Goal: Task Accomplishment & Management: Use online tool/utility

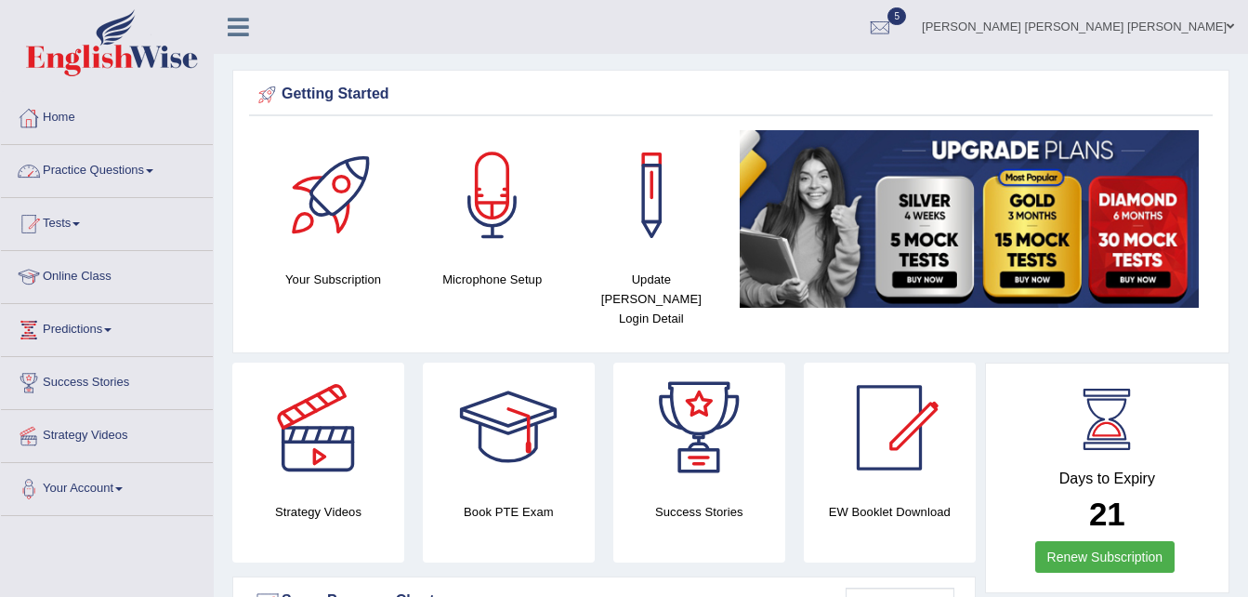
click at [142, 171] on link "Practice Questions" at bounding box center [107, 168] width 212 height 46
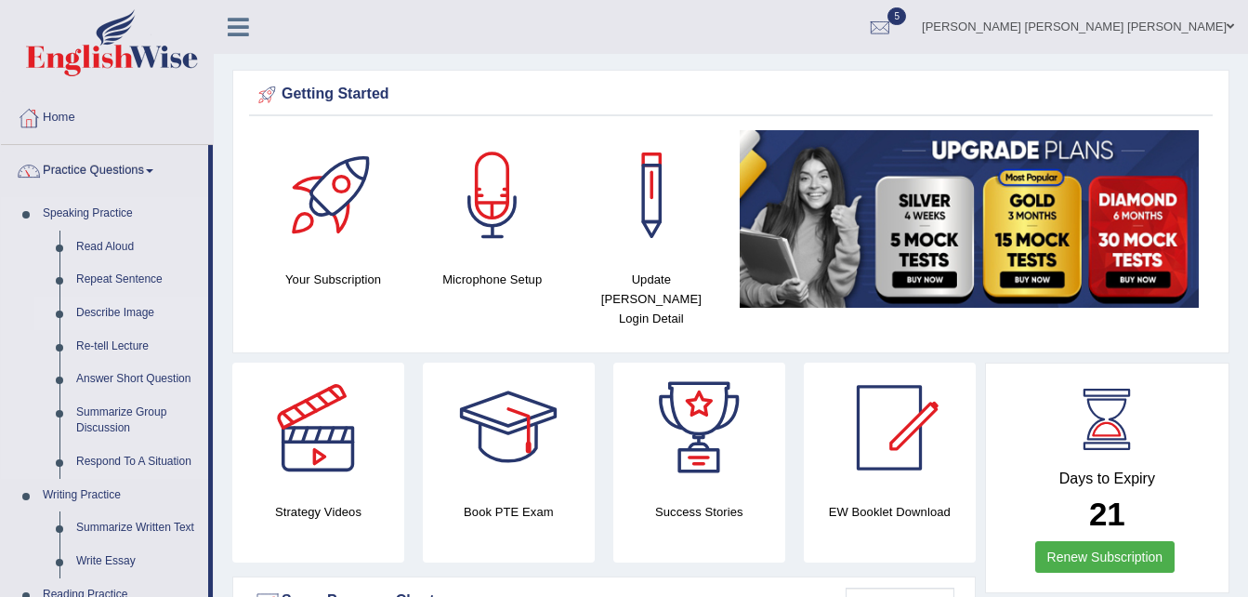
drag, startPoint x: 211, startPoint y: 213, endPoint x: 209, endPoint y: 305, distance: 92.0
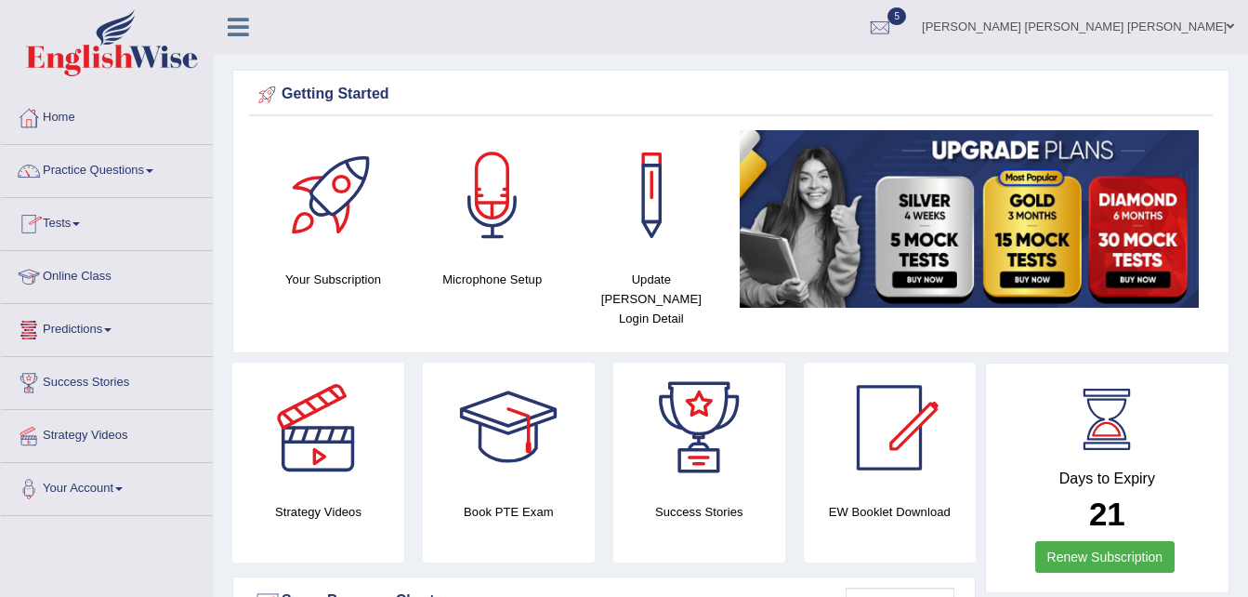
click at [73, 224] on link "Tests" at bounding box center [107, 221] width 212 height 46
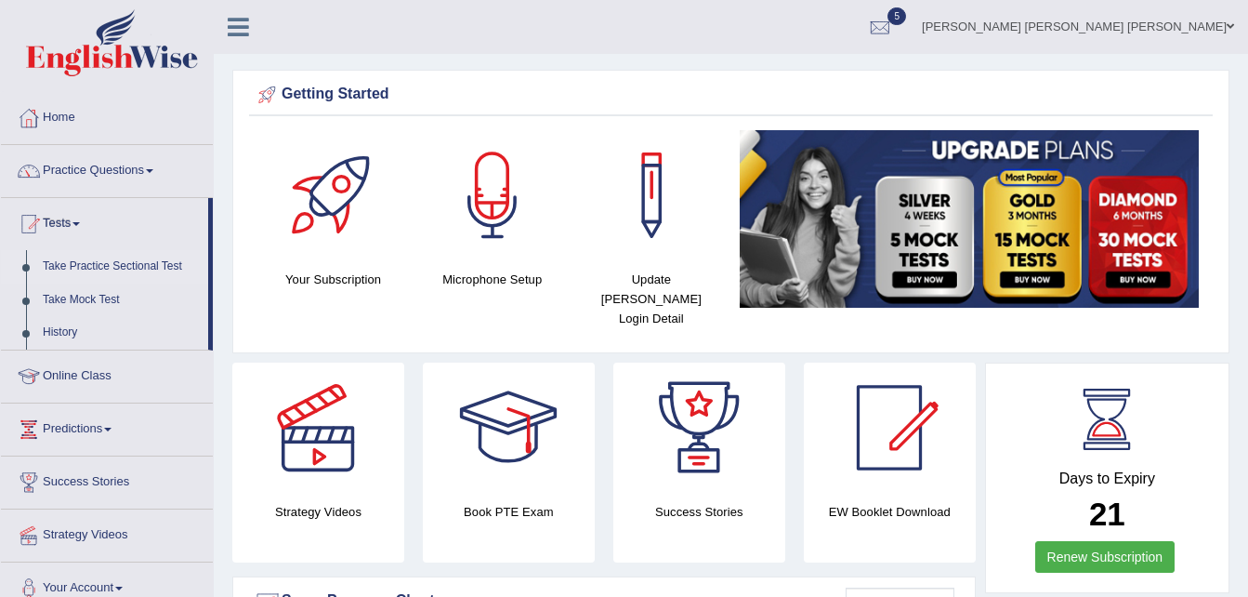
click at [87, 264] on link "Take Practice Sectional Test" at bounding box center [121, 266] width 174 height 33
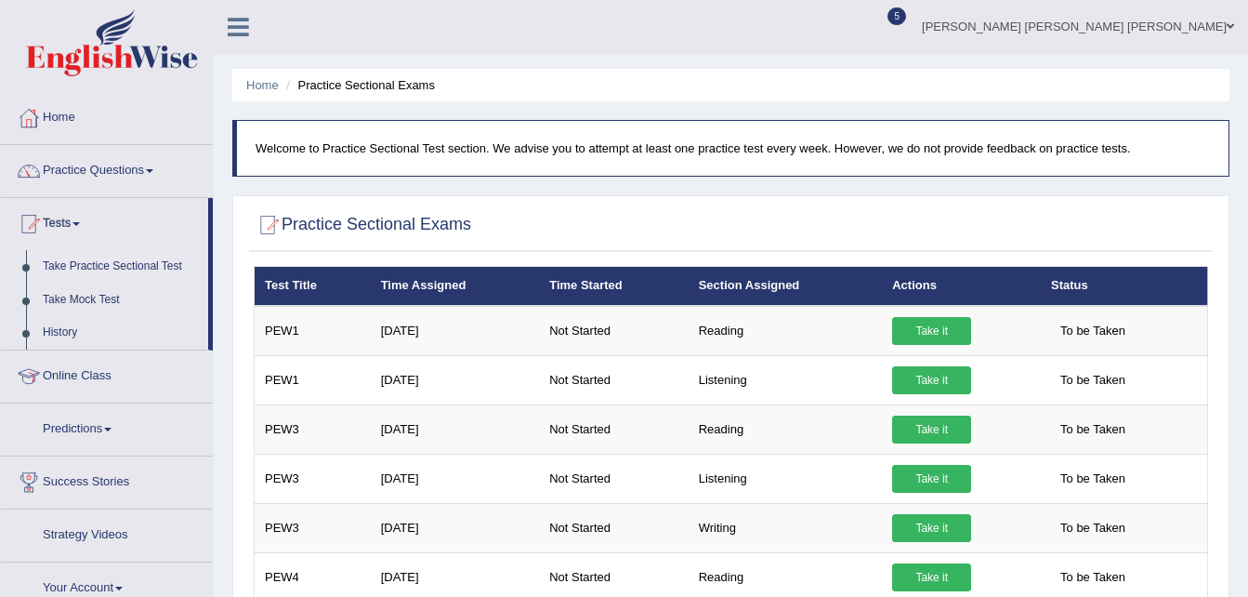
click at [87, 264] on link "Take Practice Sectional Test" at bounding box center [121, 266] width 174 height 33
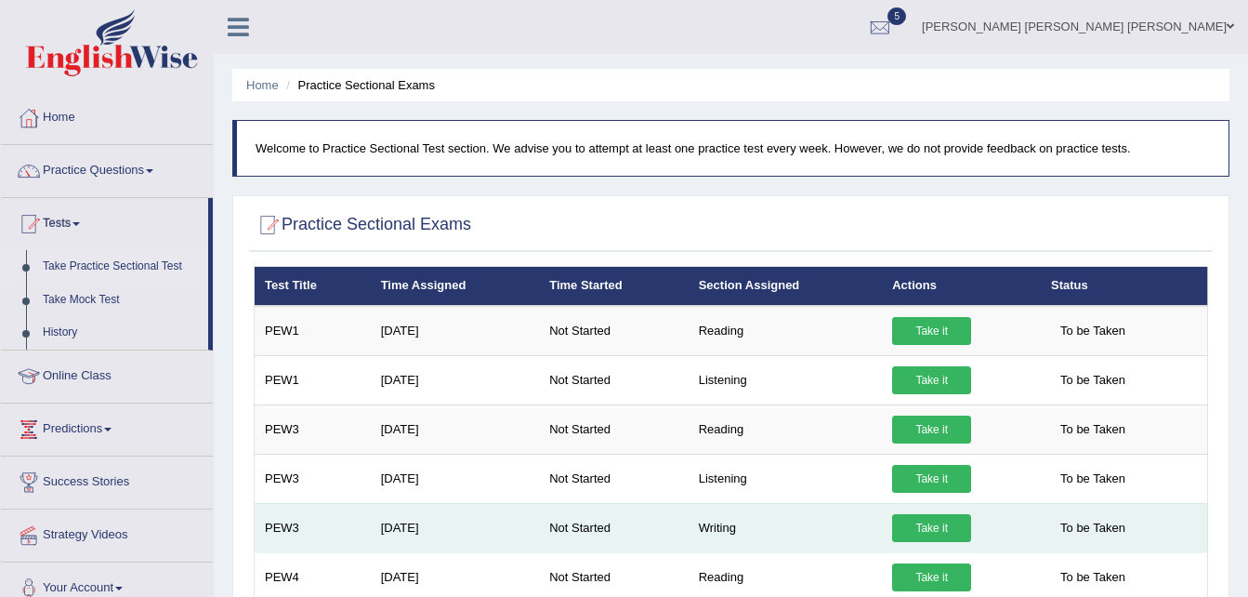
click at [914, 531] on link "Take it" at bounding box center [931, 528] width 79 height 28
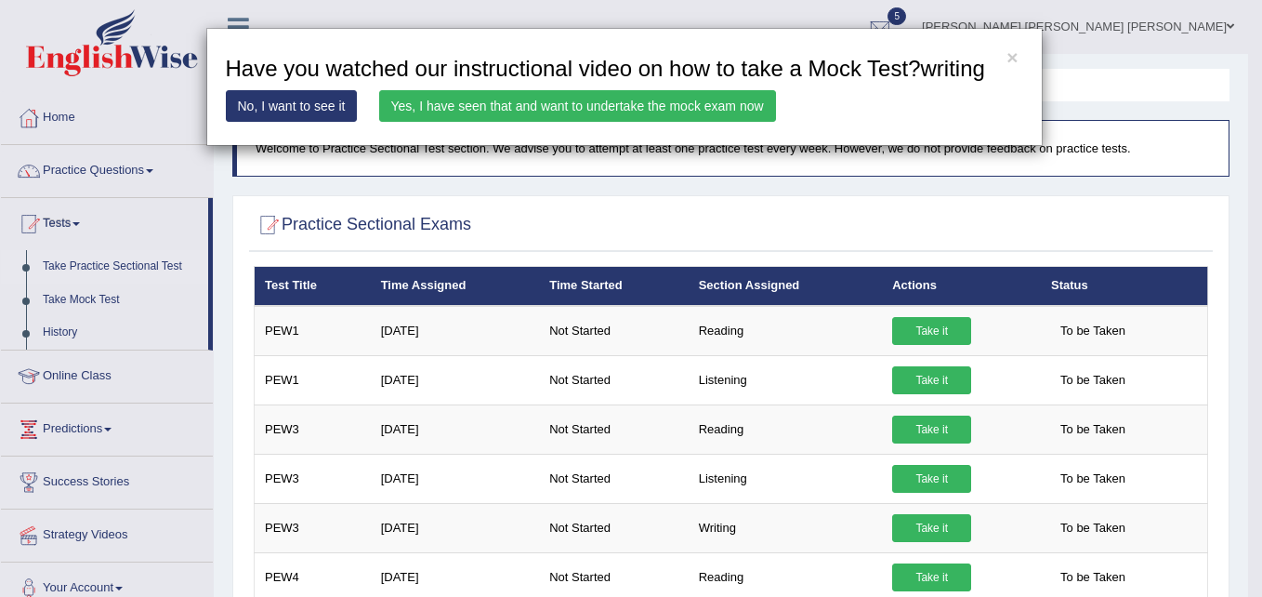
click at [662, 106] on link "Yes, I have seen that and want to undertake the mock exam now" at bounding box center [577, 106] width 397 height 32
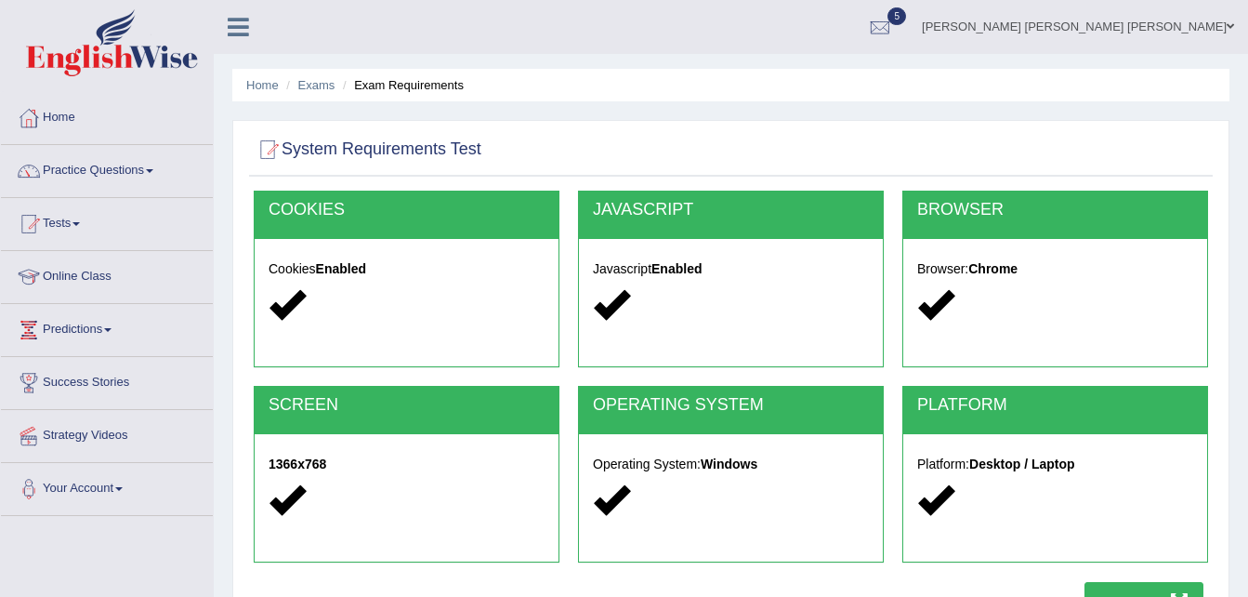
click at [1110, 591] on button "Start Test" at bounding box center [1143, 603] width 119 height 43
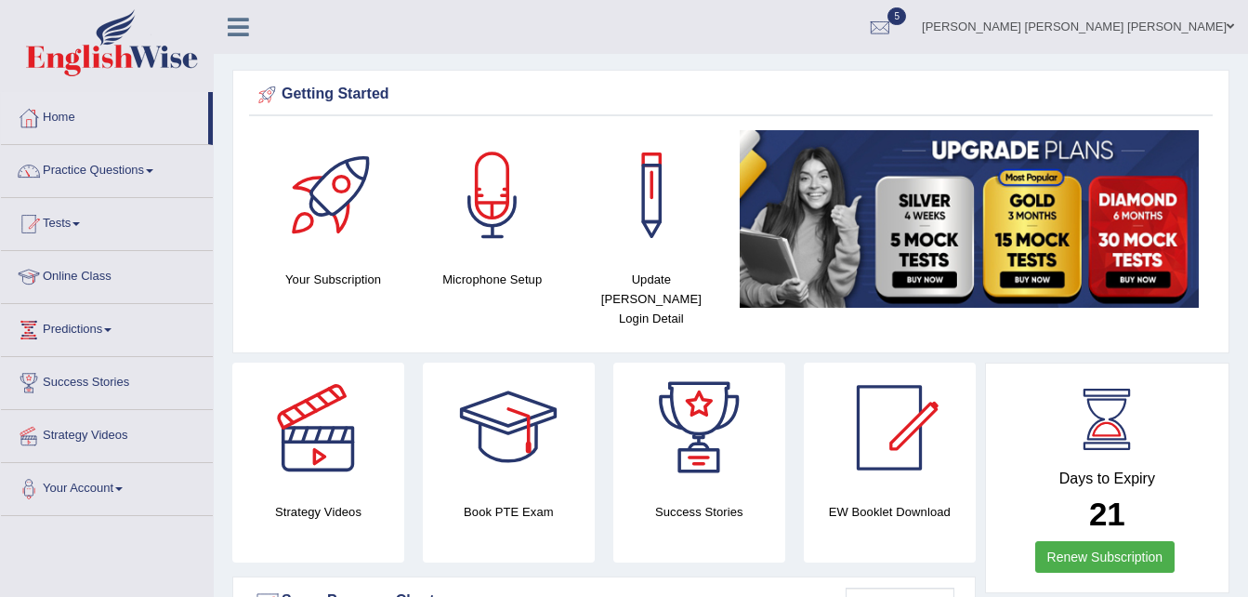
click at [88, 221] on link "Tests" at bounding box center [107, 221] width 212 height 46
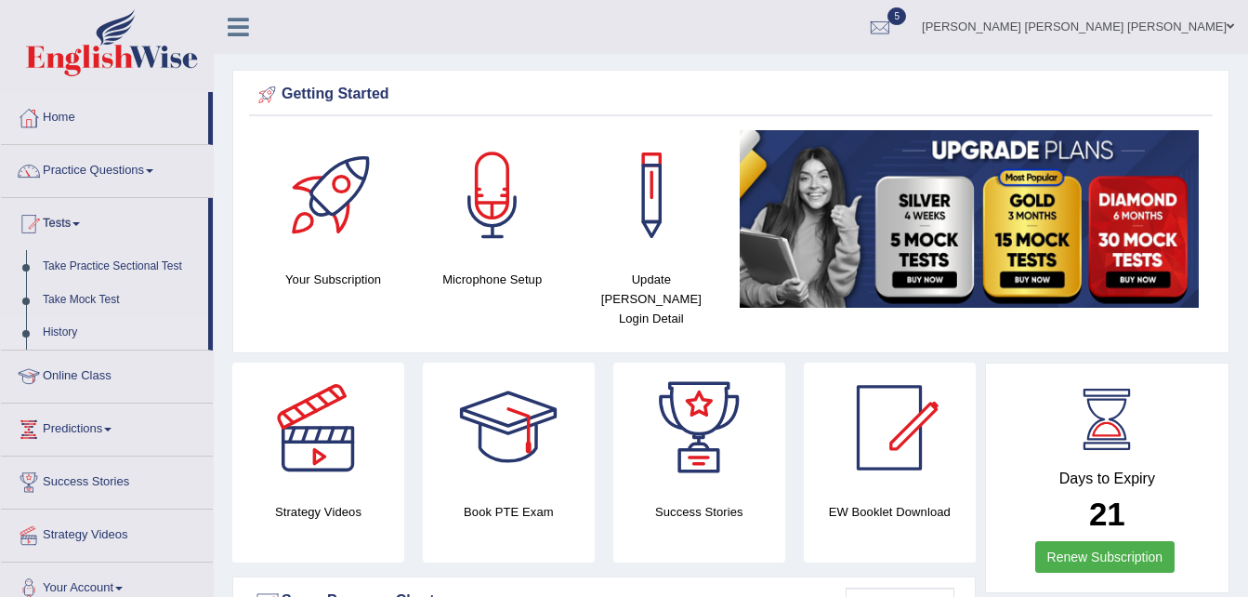
click at [66, 324] on link "History" at bounding box center [121, 332] width 174 height 33
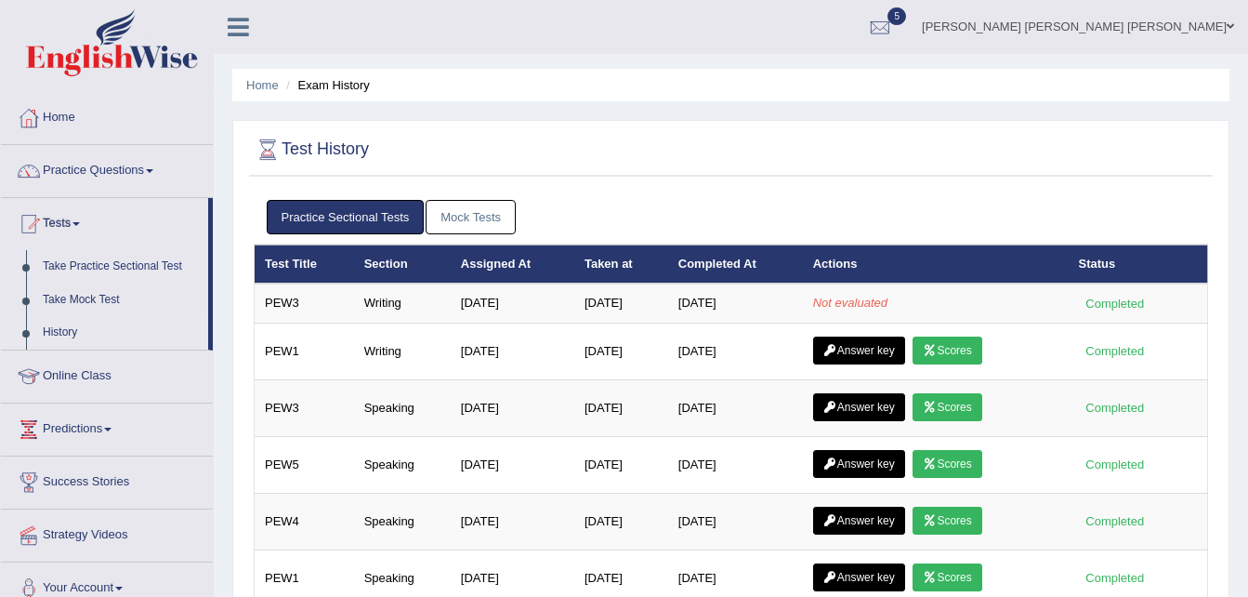
click at [61, 318] on link "History" at bounding box center [121, 332] width 174 height 33
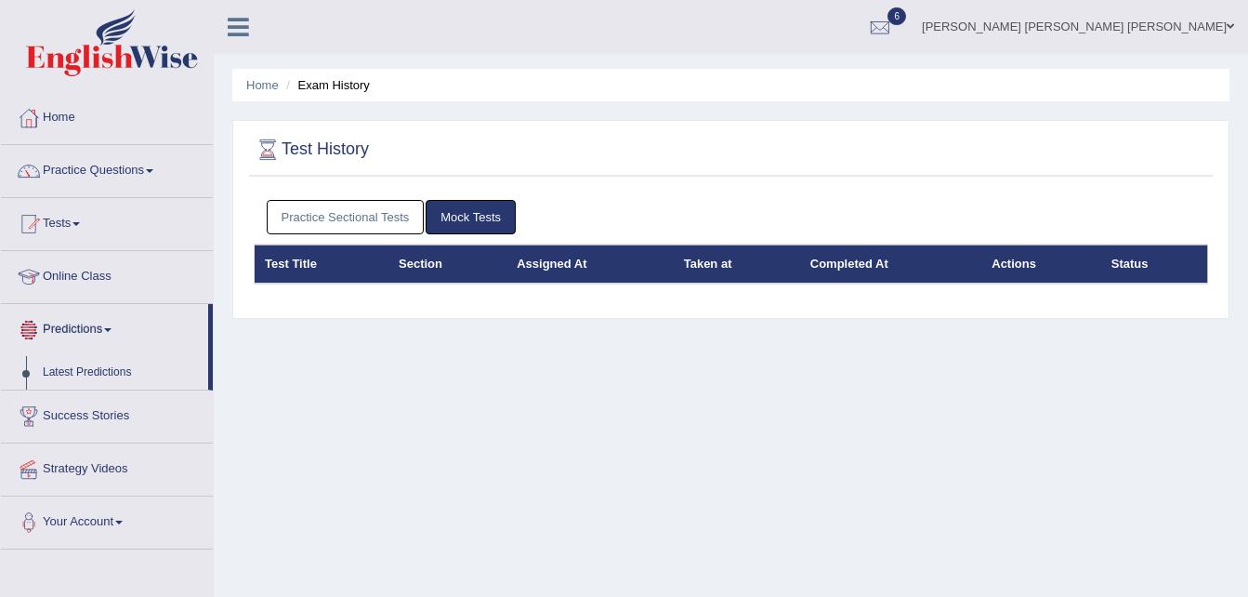
click at [312, 220] on link "Practice Sectional Tests" at bounding box center [346, 217] width 158 height 34
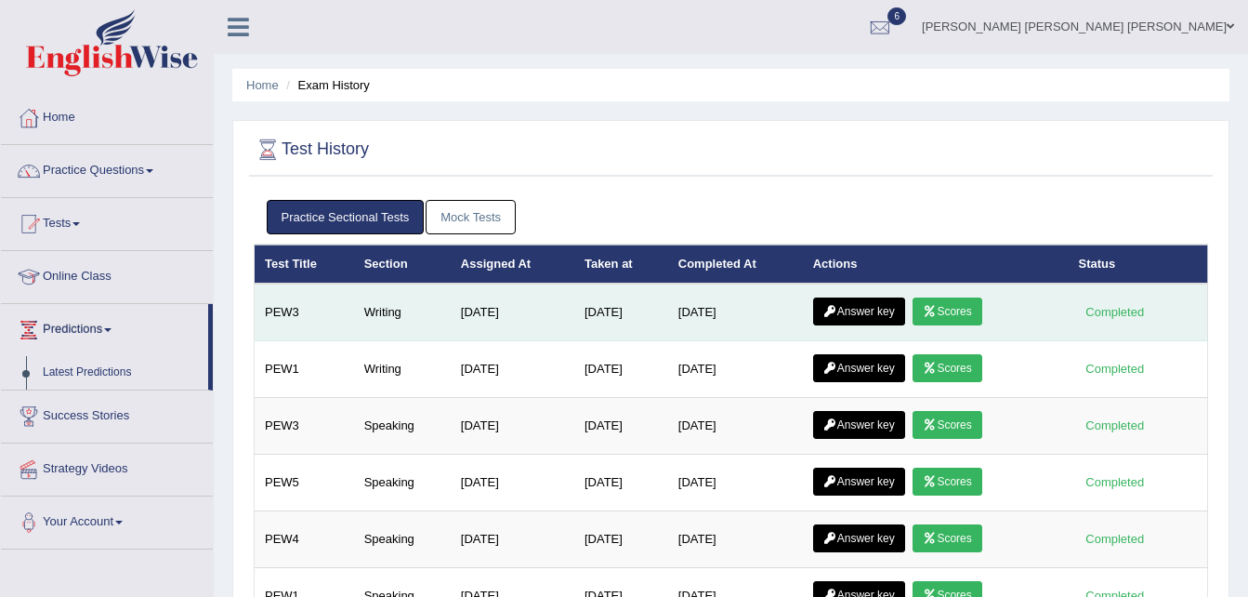
click at [967, 315] on link "Scores" at bounding box center [947, 311] width 69 height 28
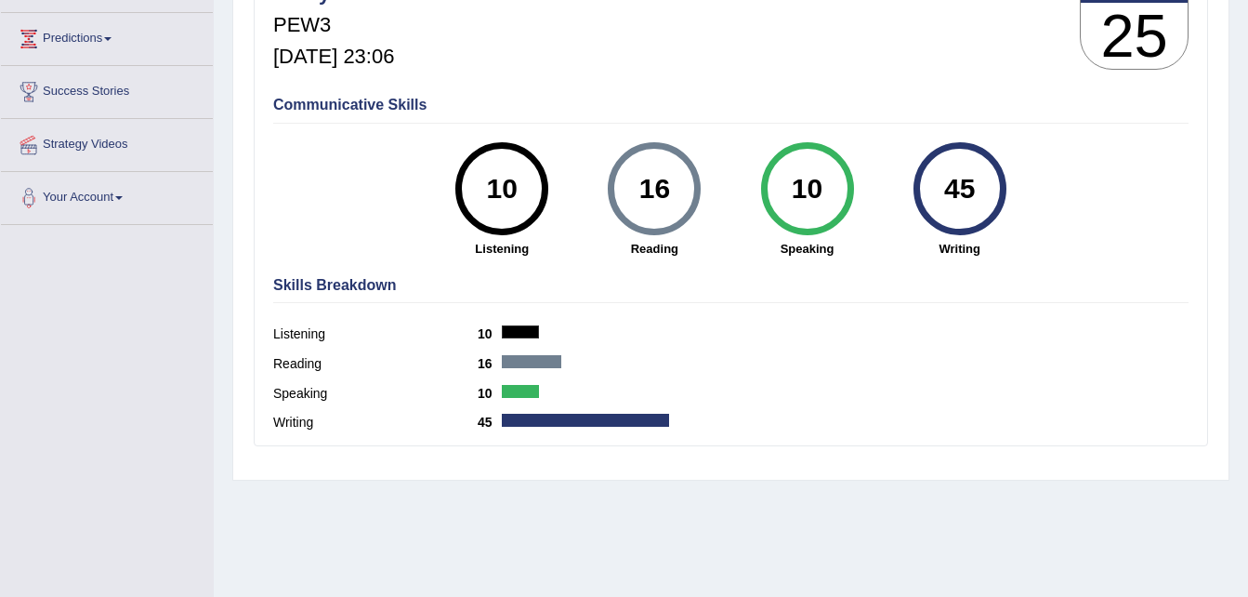
scroll to position [379, 0]
